Goal: Task Accomplishment & Management: Use online tool/utility

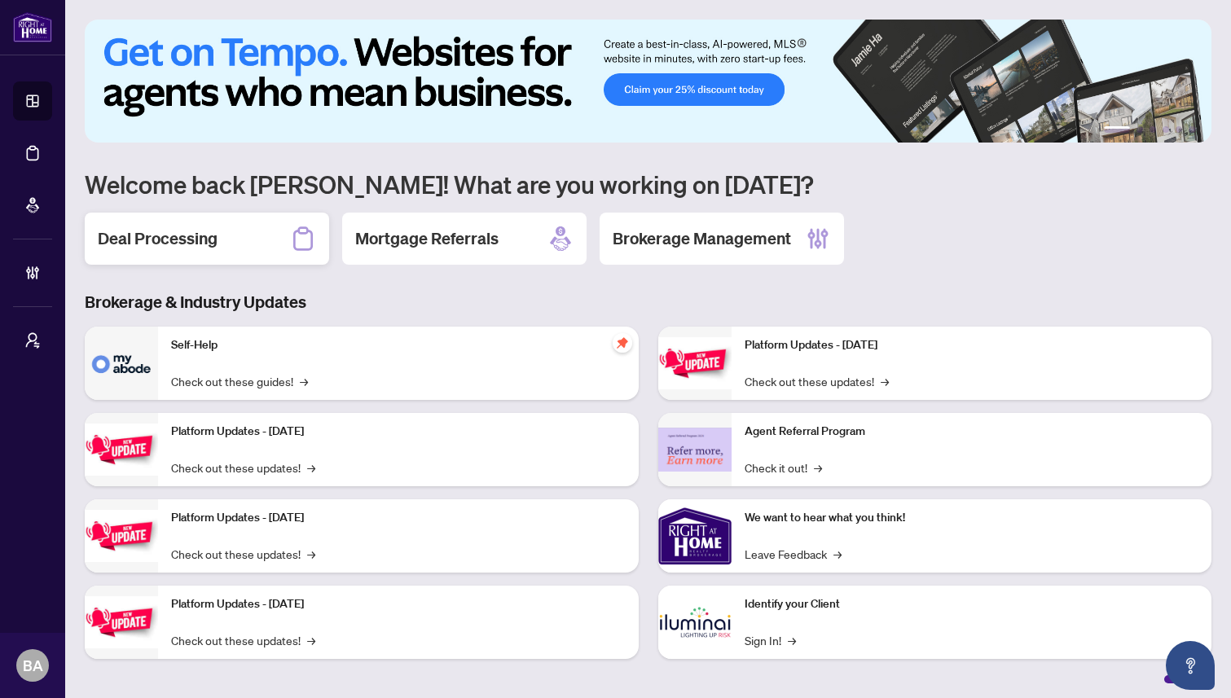
click at [143, 231] on h2 "Deal Processing" at bounding box center [158, 238] width 120 height 23
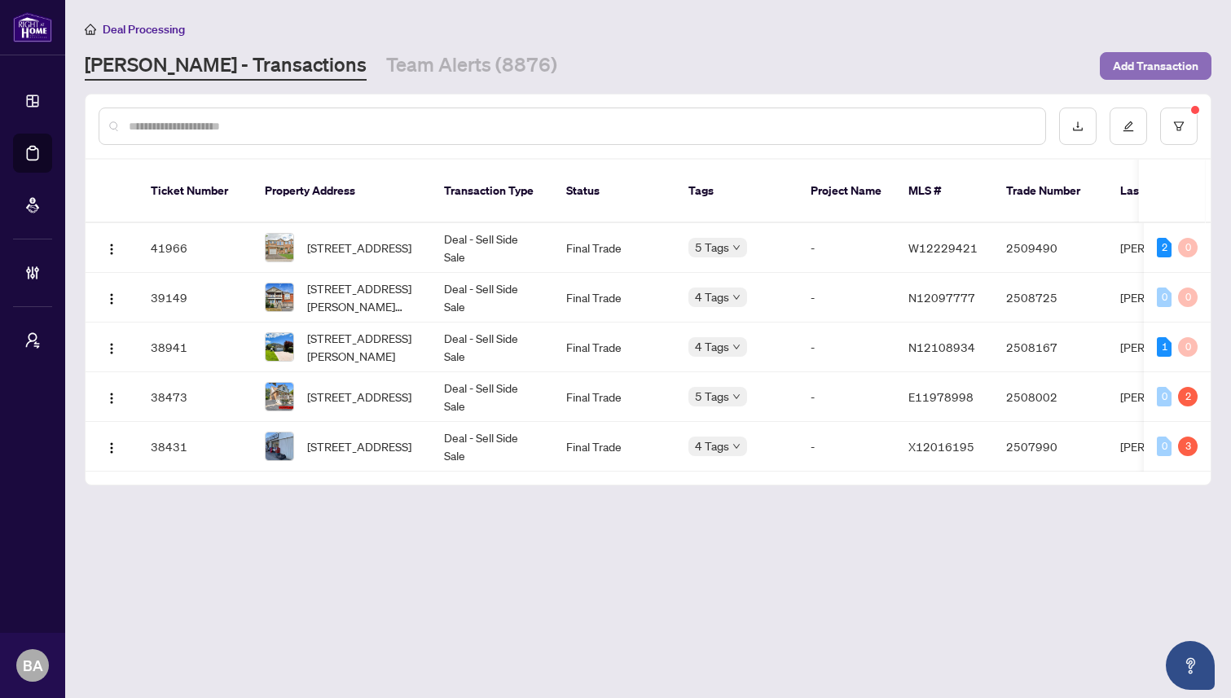
click at [1153, 69] on span "Add Transaction" at bounding box center [1156, 66] width 86 height 26
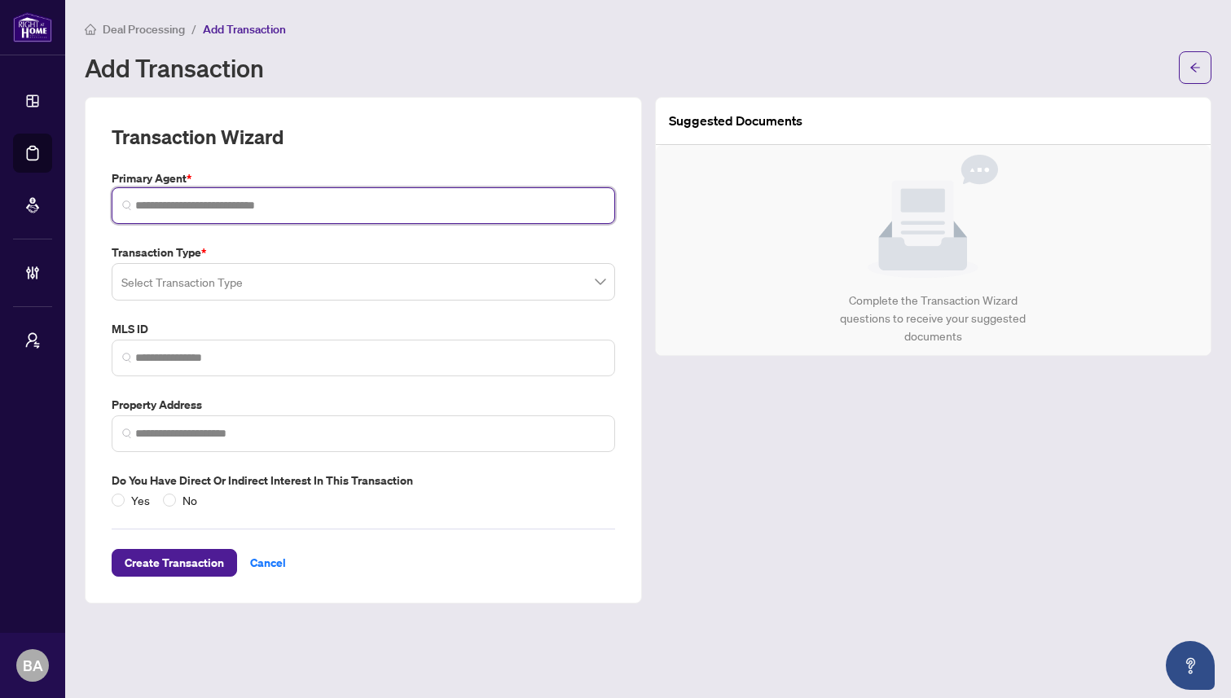
click at [350, 205] on input "search" at bounding box center [369, 205] width 469 height 17
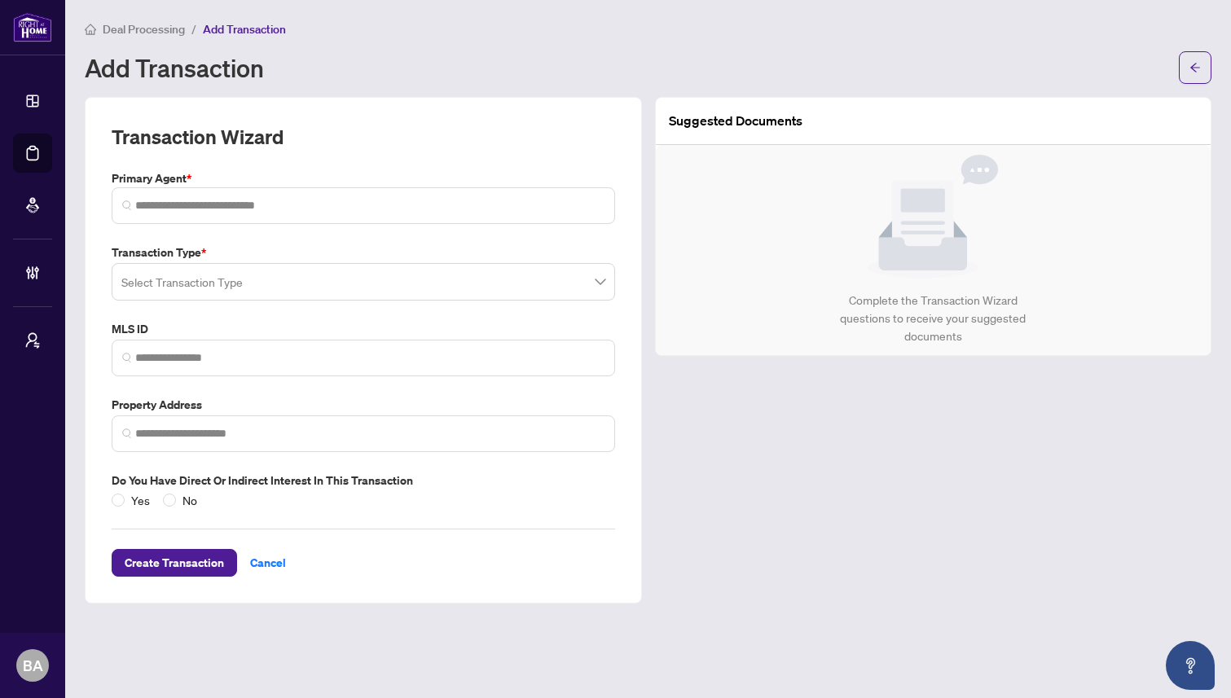
click at [293, 281] on div "Select Transaction Type" at bounding box center [364, 281] width 504 height 37
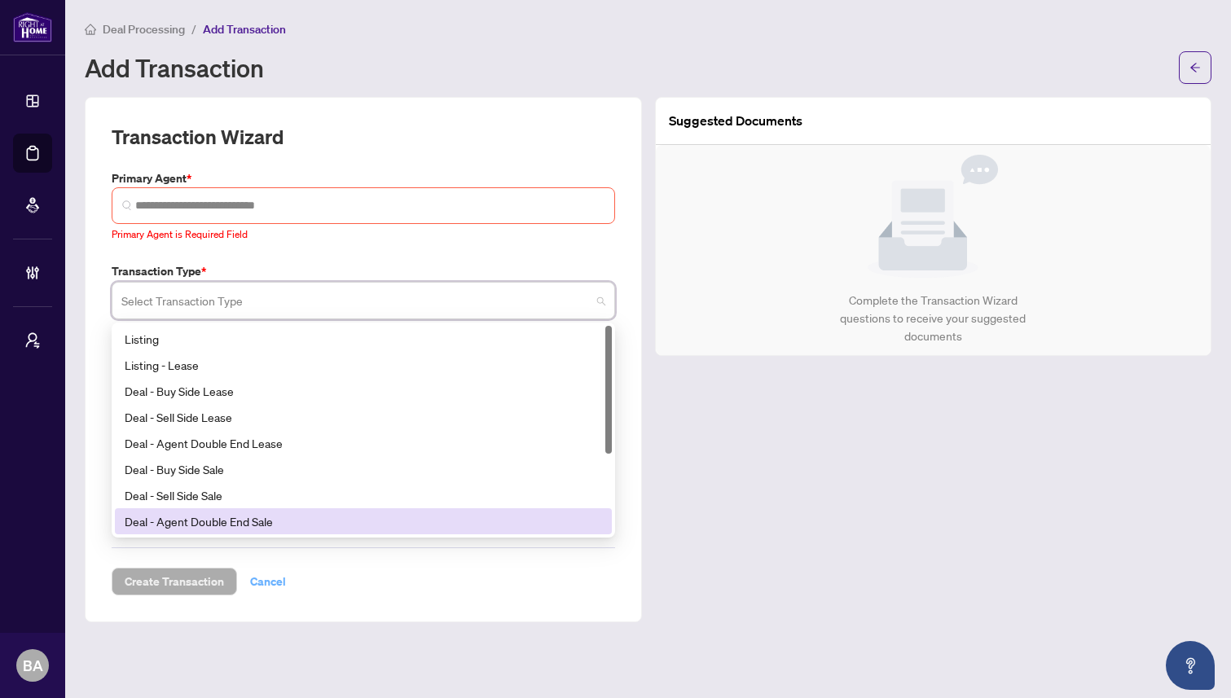
click at [269, 586] on span "Cancel" at bounding box center [268, 582] width 36 height 26
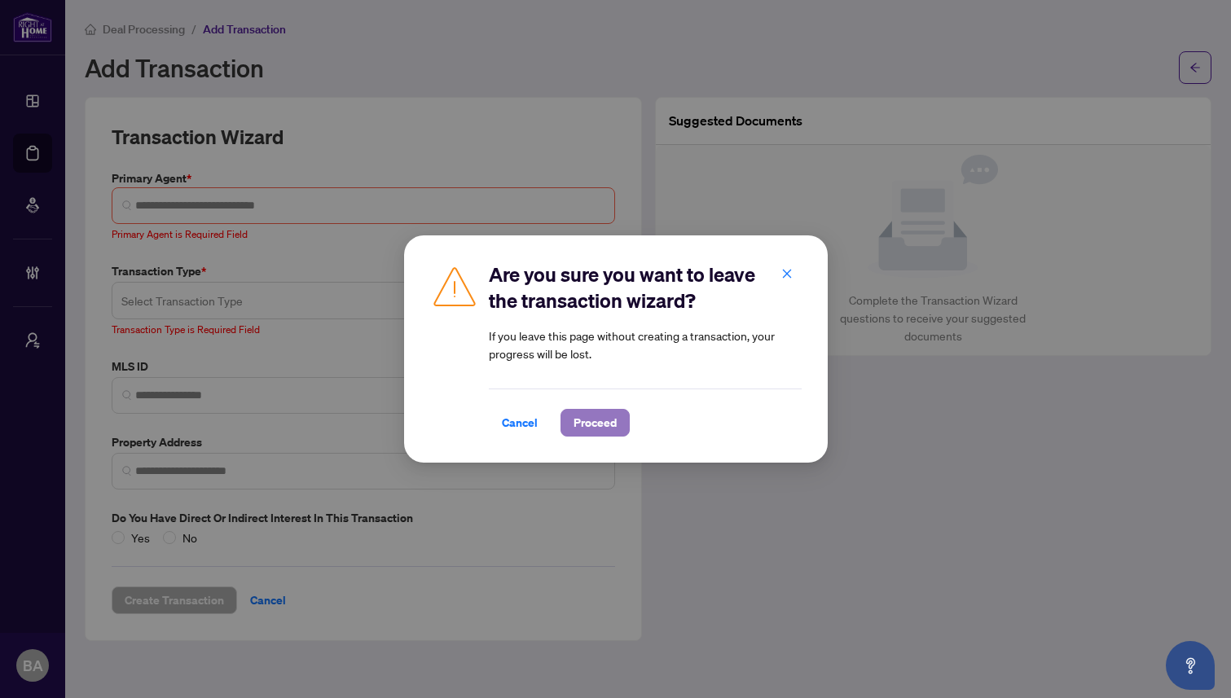
click at [604, 419] on span "Proceed" at bounding box center [595, 423] width 43 height 26
